Goal: Task Accomplishment & Management: Manage account settings

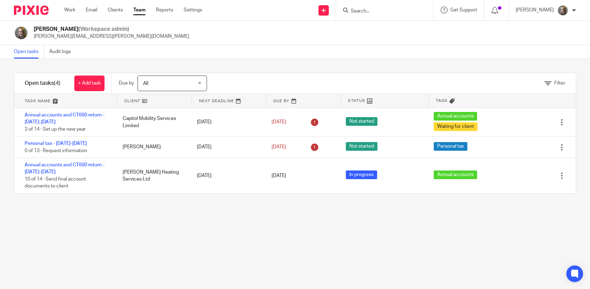
click at [387, 14] on input "Search" at bounding box center [381, 11] width 62 height 6
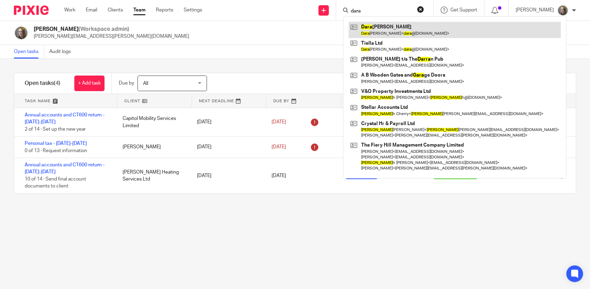
type input "dara"
click at [380, 25] on link at bounding box center [454, 30] width 212 height 16
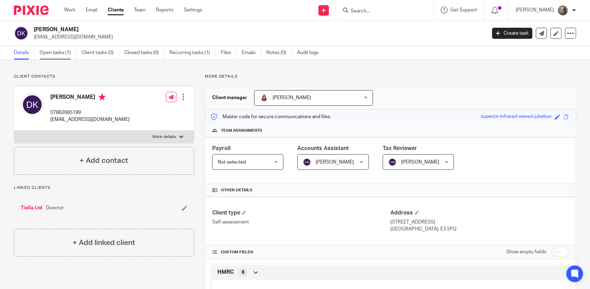
click at [69, 50] on link "Open tasks (1)" at bounding box center [58, 53] width 37 height 14
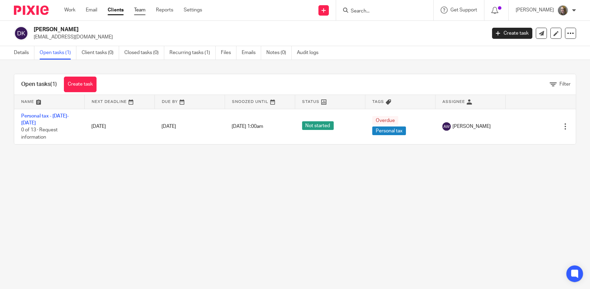
click at [142, 9] on link "Team" at bounding box center [139, 10] width 11 height 7
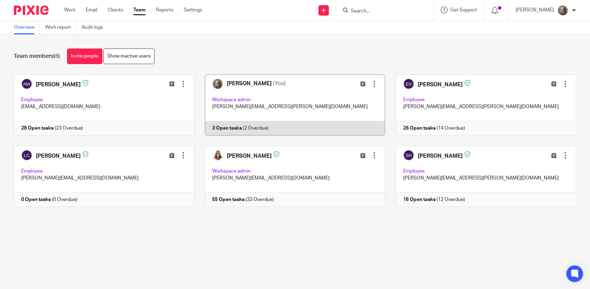
click at [262, 96] on link at bounding box center [289, 105] width 191 height 61
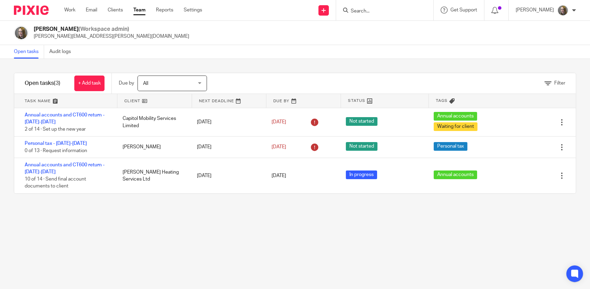
click at [140, 10] on link "Team" at bounding box center [139, 10] width 12 height 7
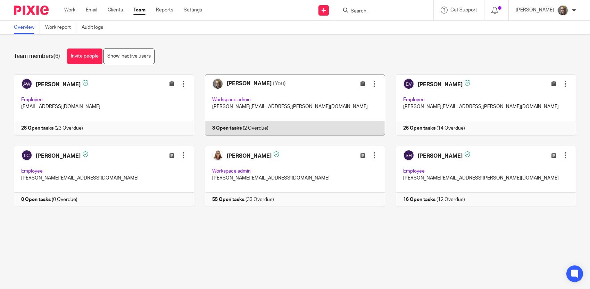
click at [283, 90] on link at bounding box center [289, 105] width 191 height 61
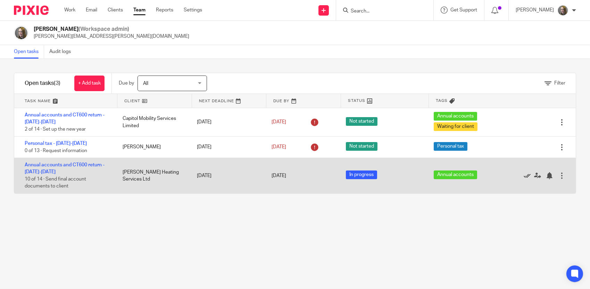
click at [523, 173] on icon at bounding box center [526, 175] width 7 height 7
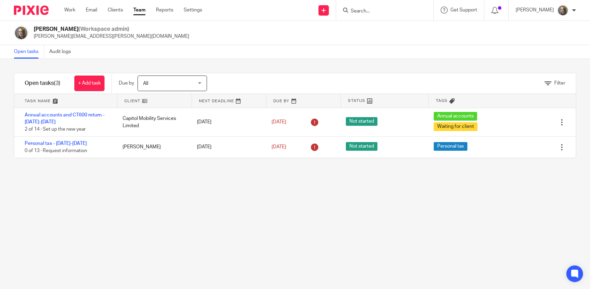
click at [557, 10] on img at bounding box center [562, 10] width 11 height 11
click at [551, 38] on span "Email integration" at bounding box center [554, 37] width 36 height 5
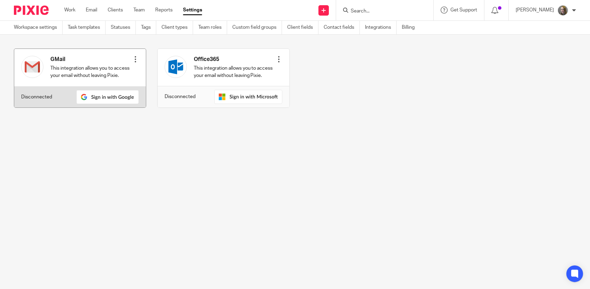
click at [132, 58] on div at bounding box center [135, 59] width 7 height 7
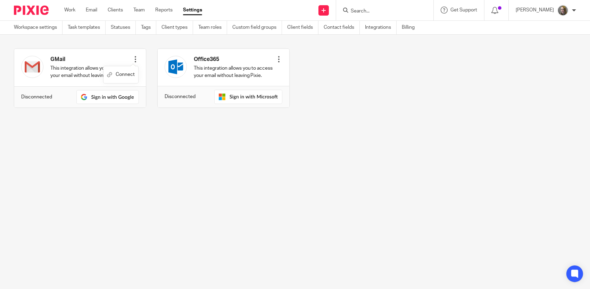
click at [54, 132] on section "GMail This integration allows you to access your email without leaving Pixie. C…" at bounding box center [295, 84] width 590 height 98
click at [72, 8] on link "Work" at bounding box center [69, 10] width 11 height 7
